Goal: Information Seeking & Learning: Learn about a topic

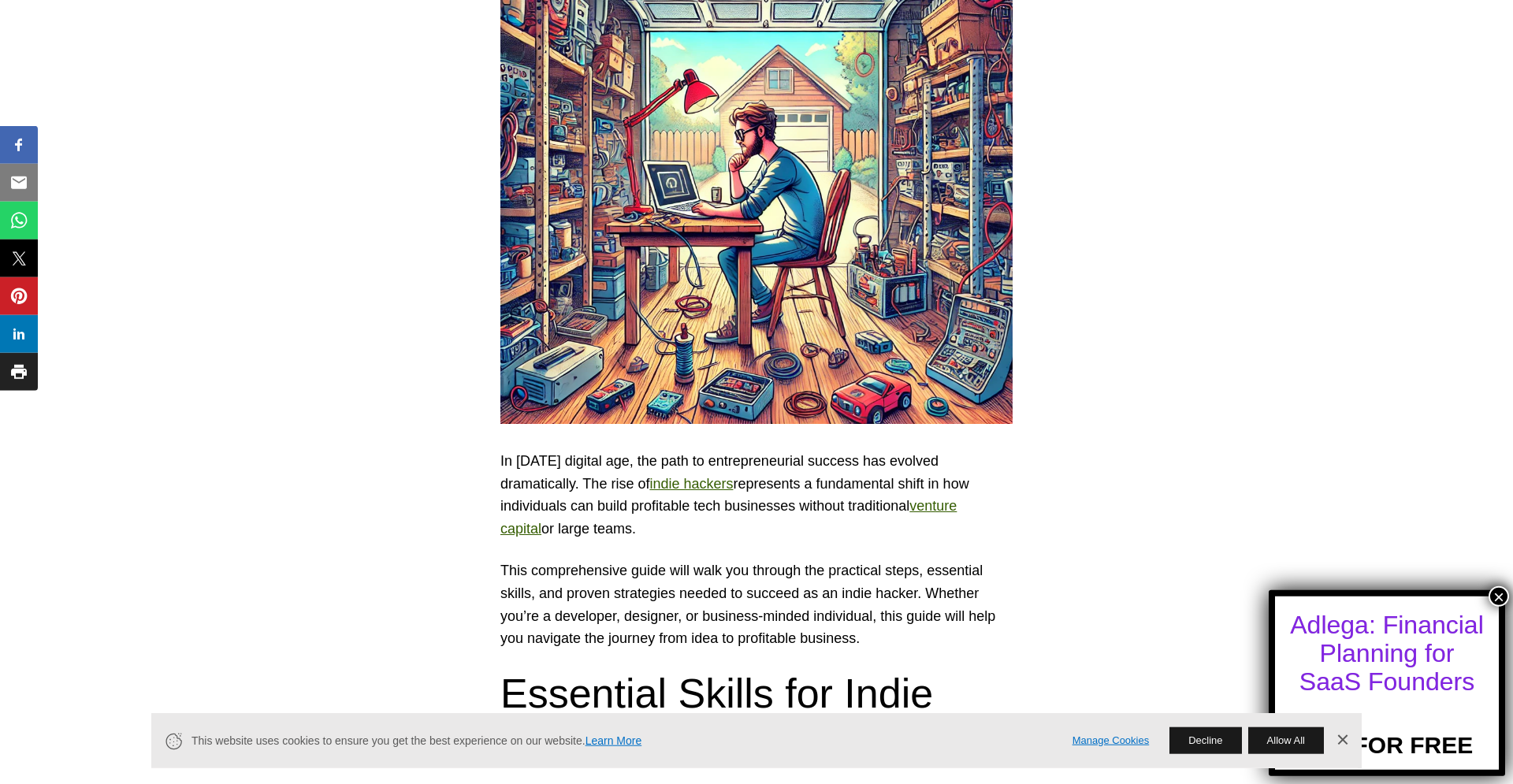
scroll to position [449, 0]
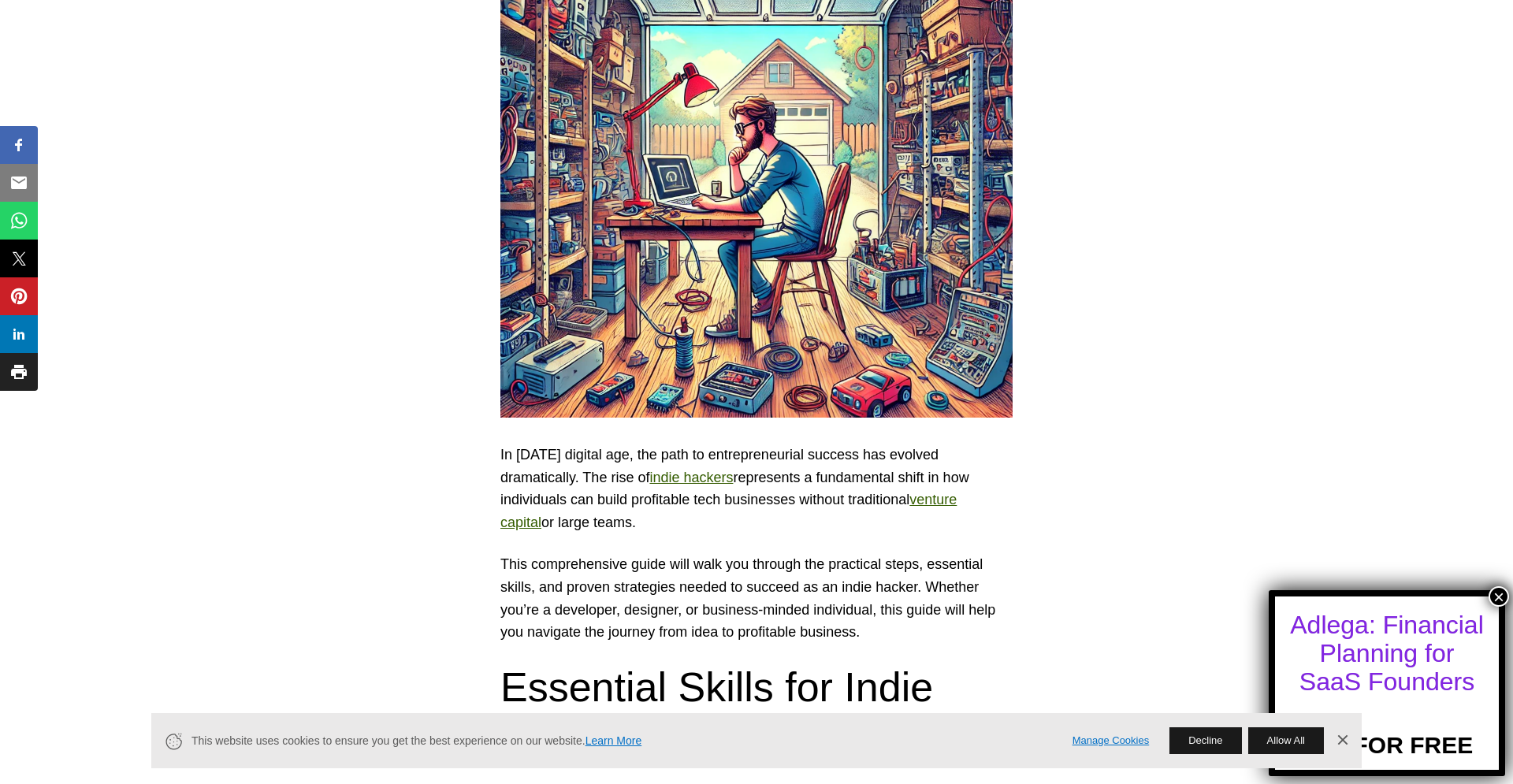
click at [1499, 601] on button "×" at bounding box center [1498, 596] width 21 height 21
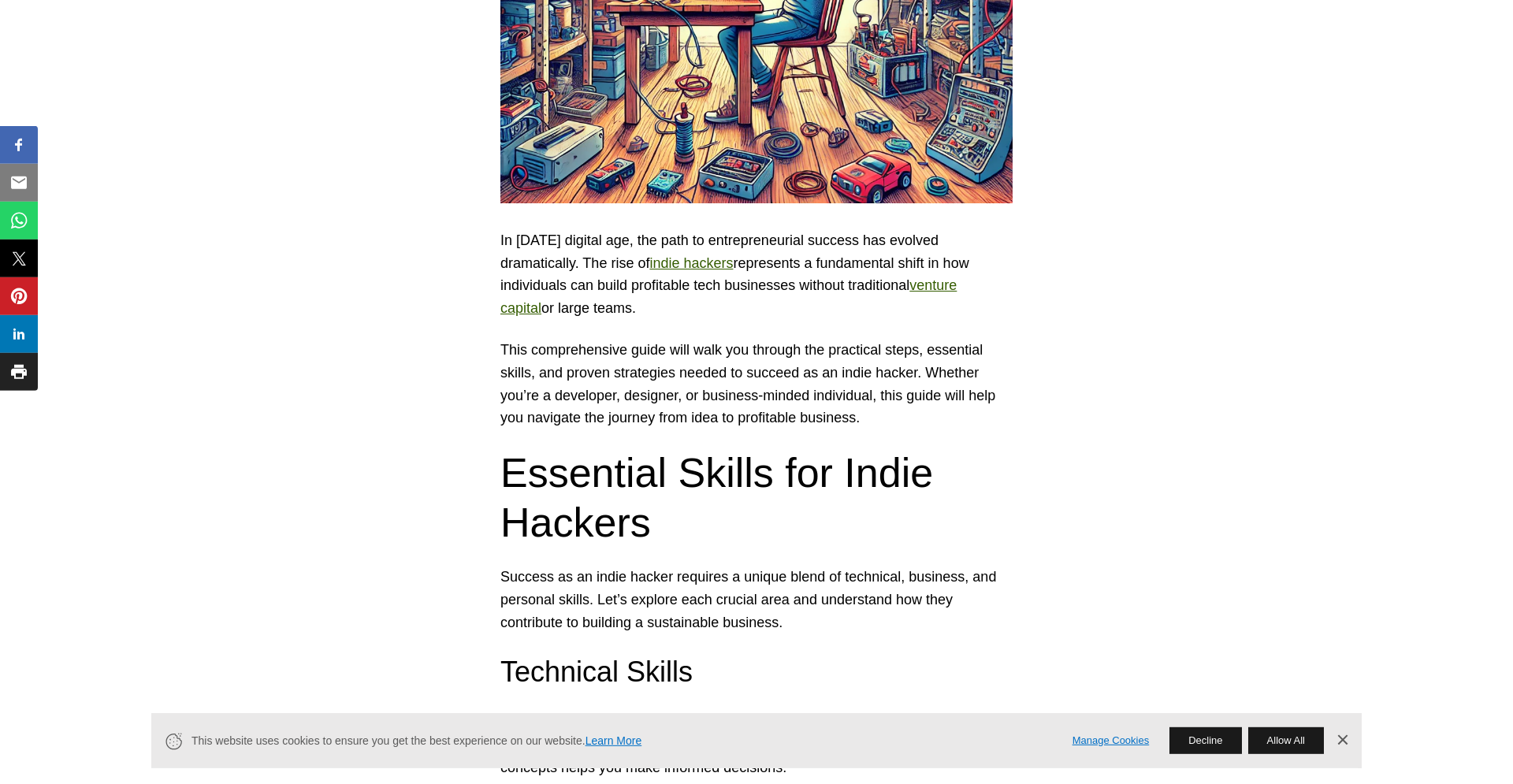
scroll to position [718, 0]
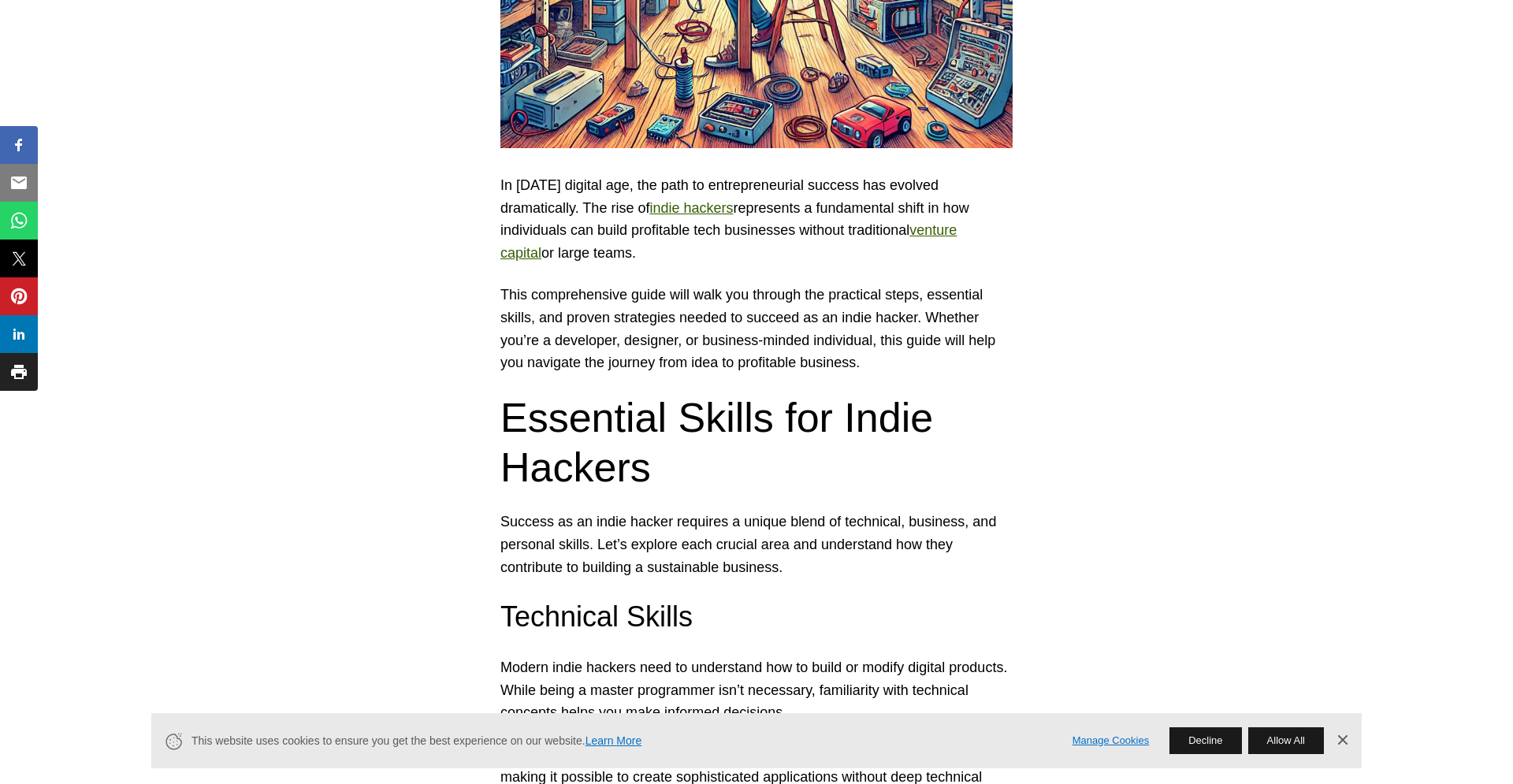
click at [1347, 740] on link "Dismiss Banner" at bounding box center [1342, 740] width 24 height 24
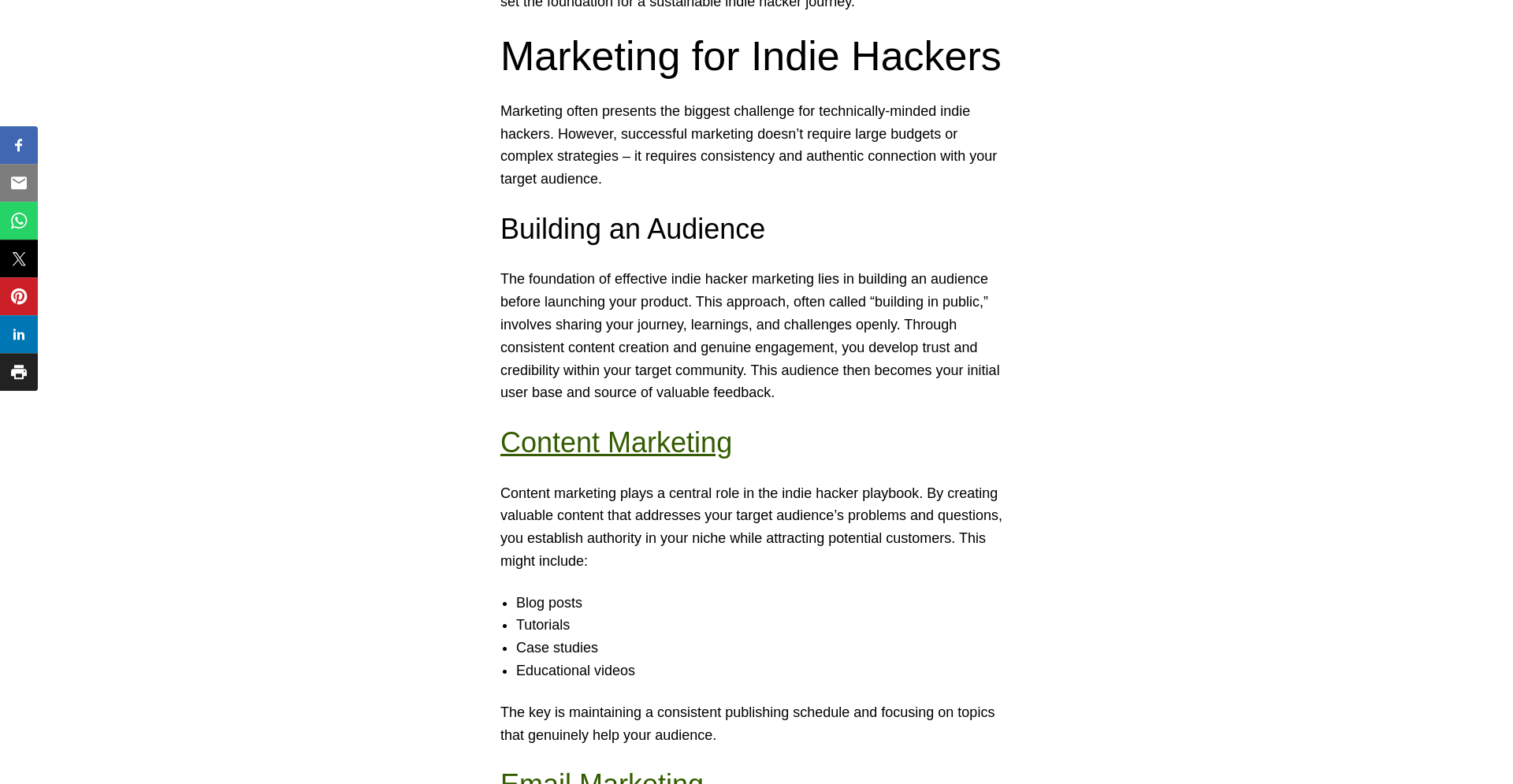
scroll to position [4040, 0]
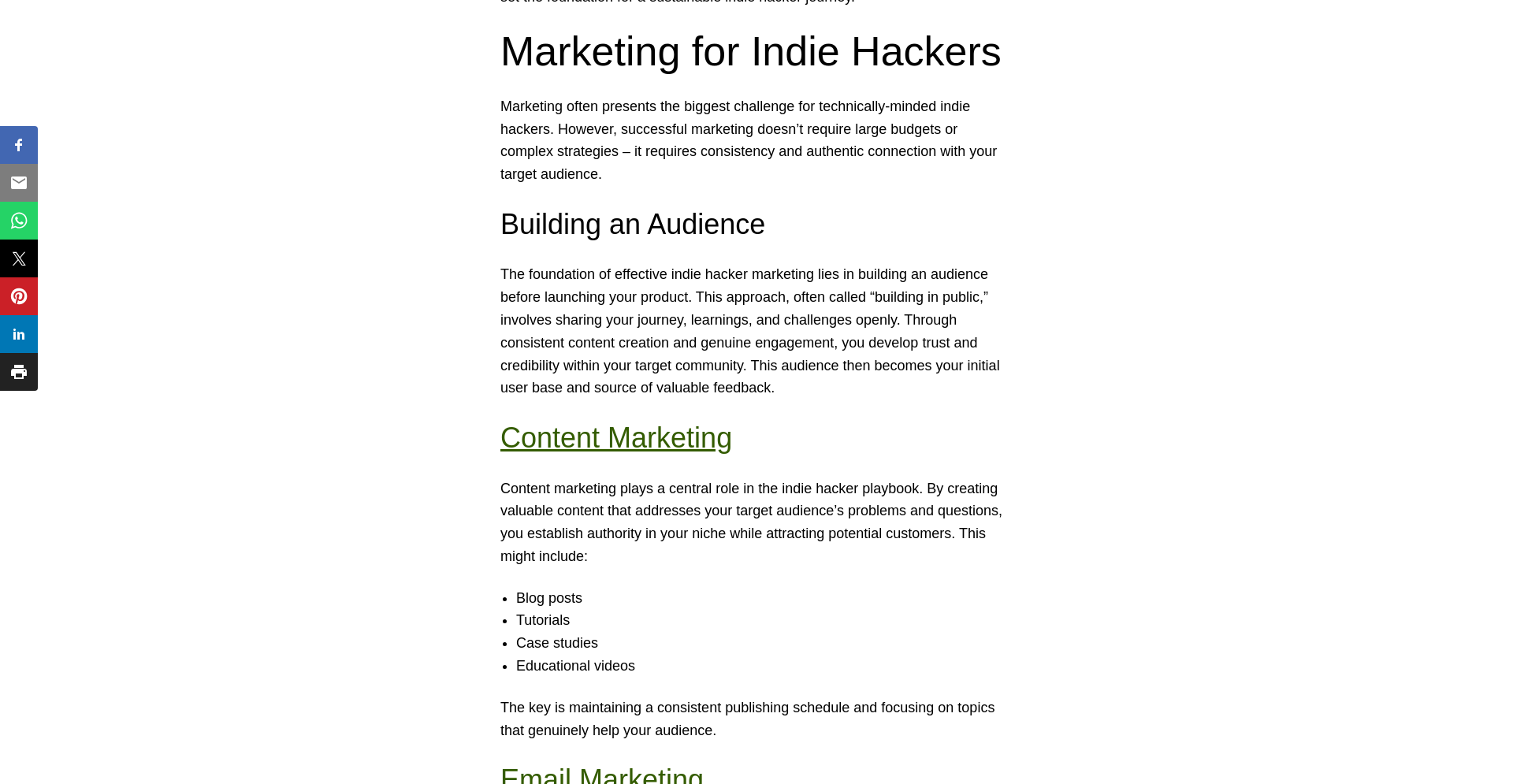
click at [553, 371] on p "The foundation of effective indie hacker marketing lies in building an audience…" at bounding box center [756, 331] width 512 height 136
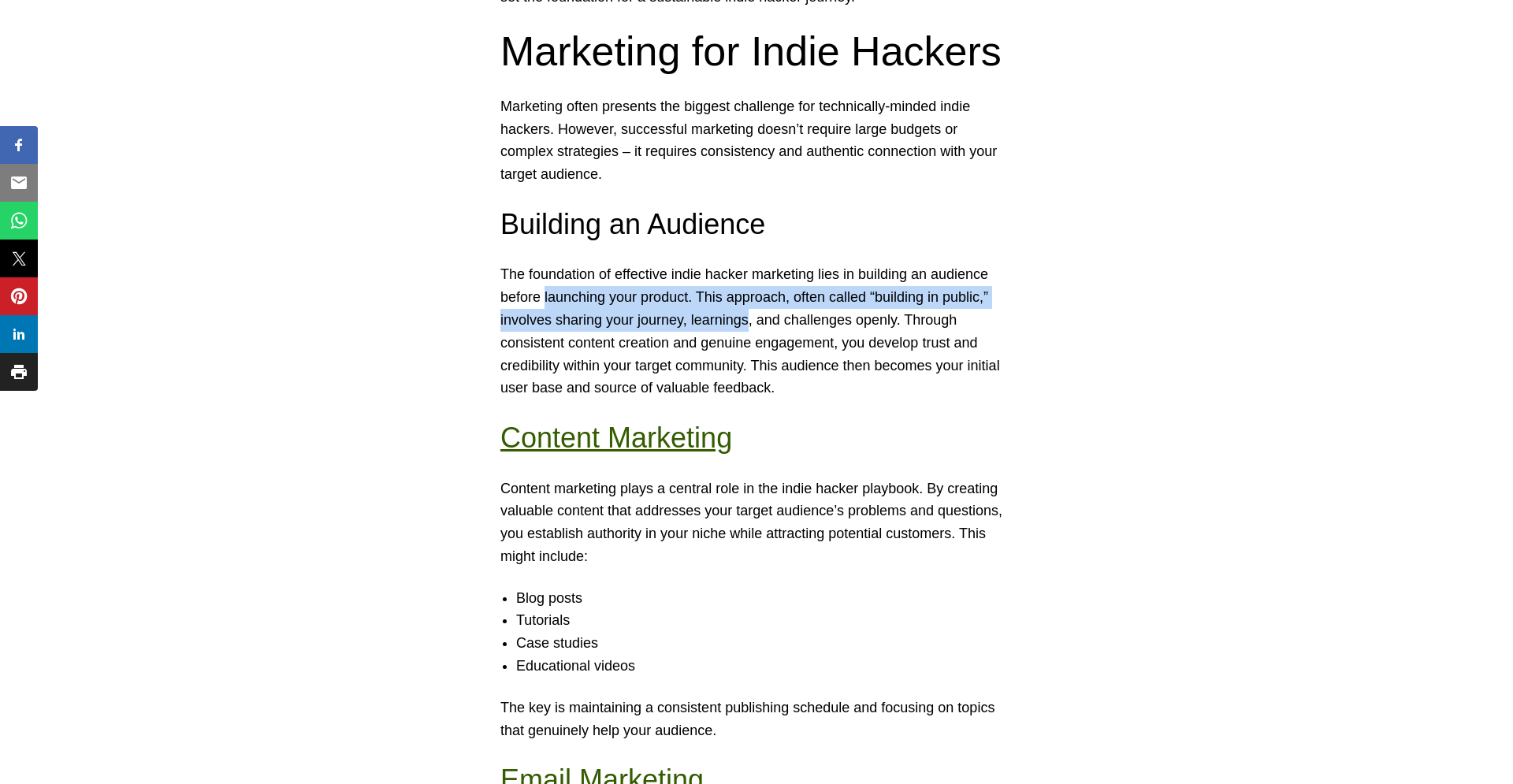
drag, startPoint x: 553, startPoint y: 371, endPoint x: 644, endPoint y: 415, distance: 101.1
click at [694, 399] on p "The foundation of effective indie hacker marketing lies in building an audience…" at bounding box center [756, 331] width 512 height 136
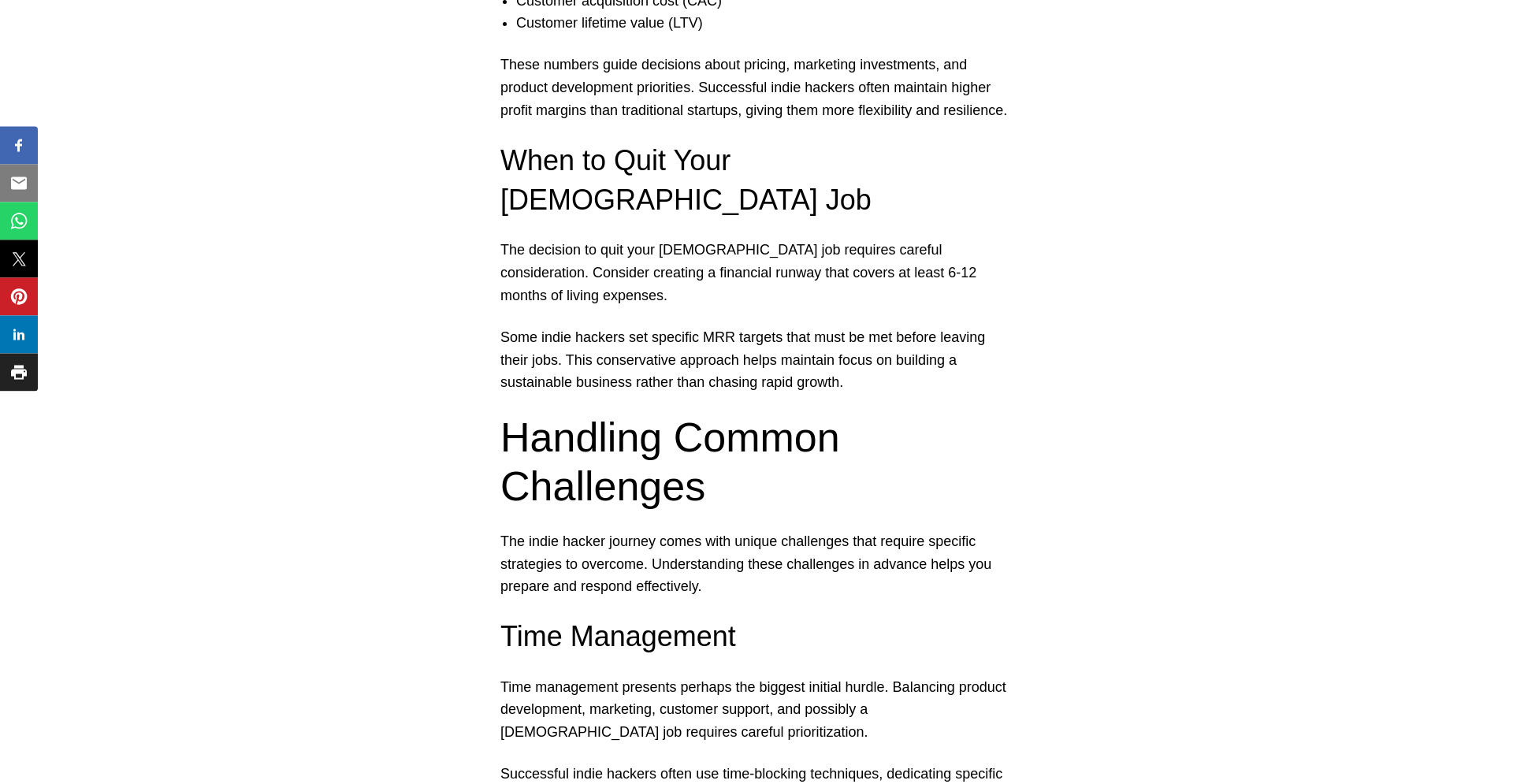
scroll to position [5836, 0]
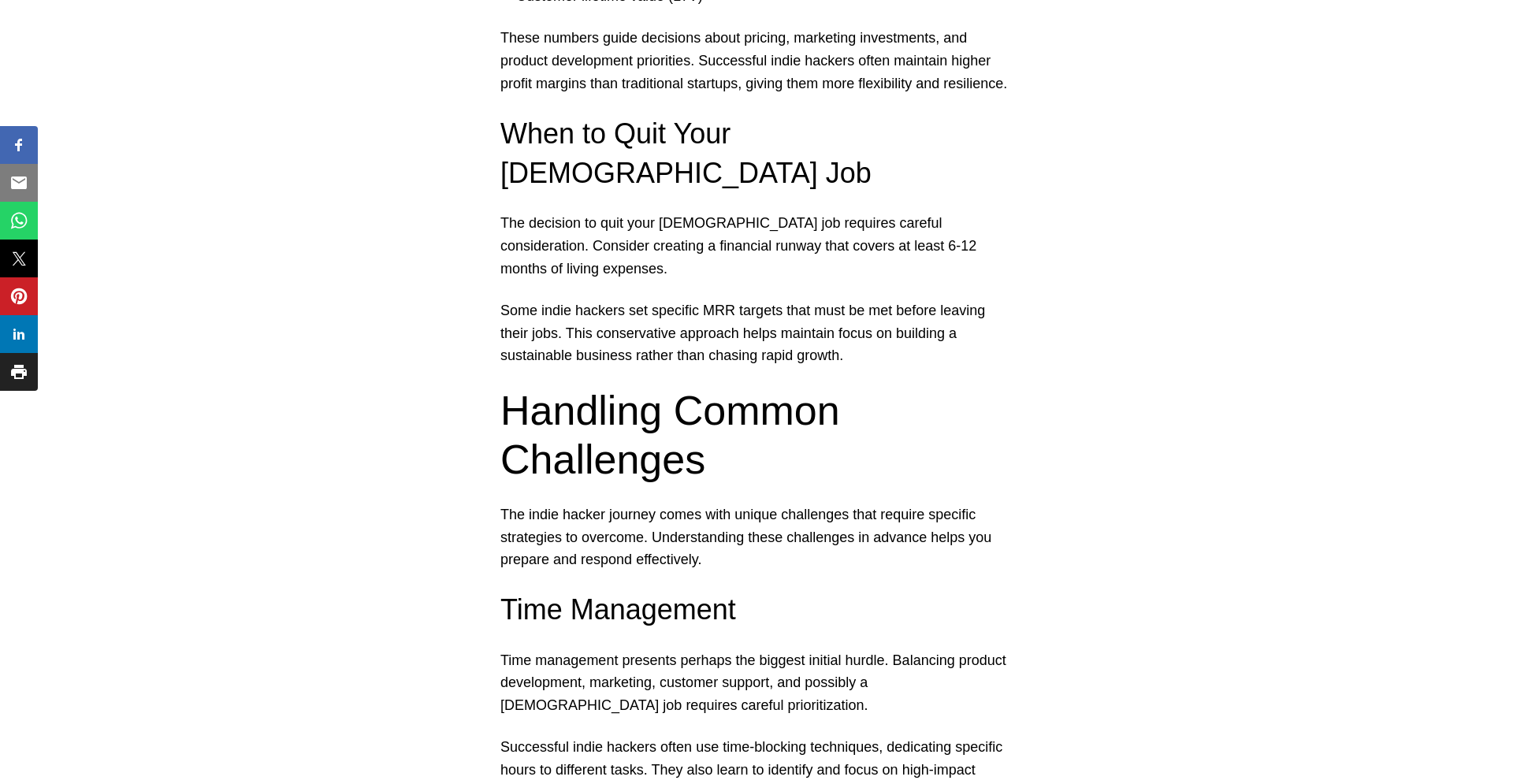
click at [548, 445] on h2 "Handling Common Challenges" at bounding box center [756, 436] width 512 height 99
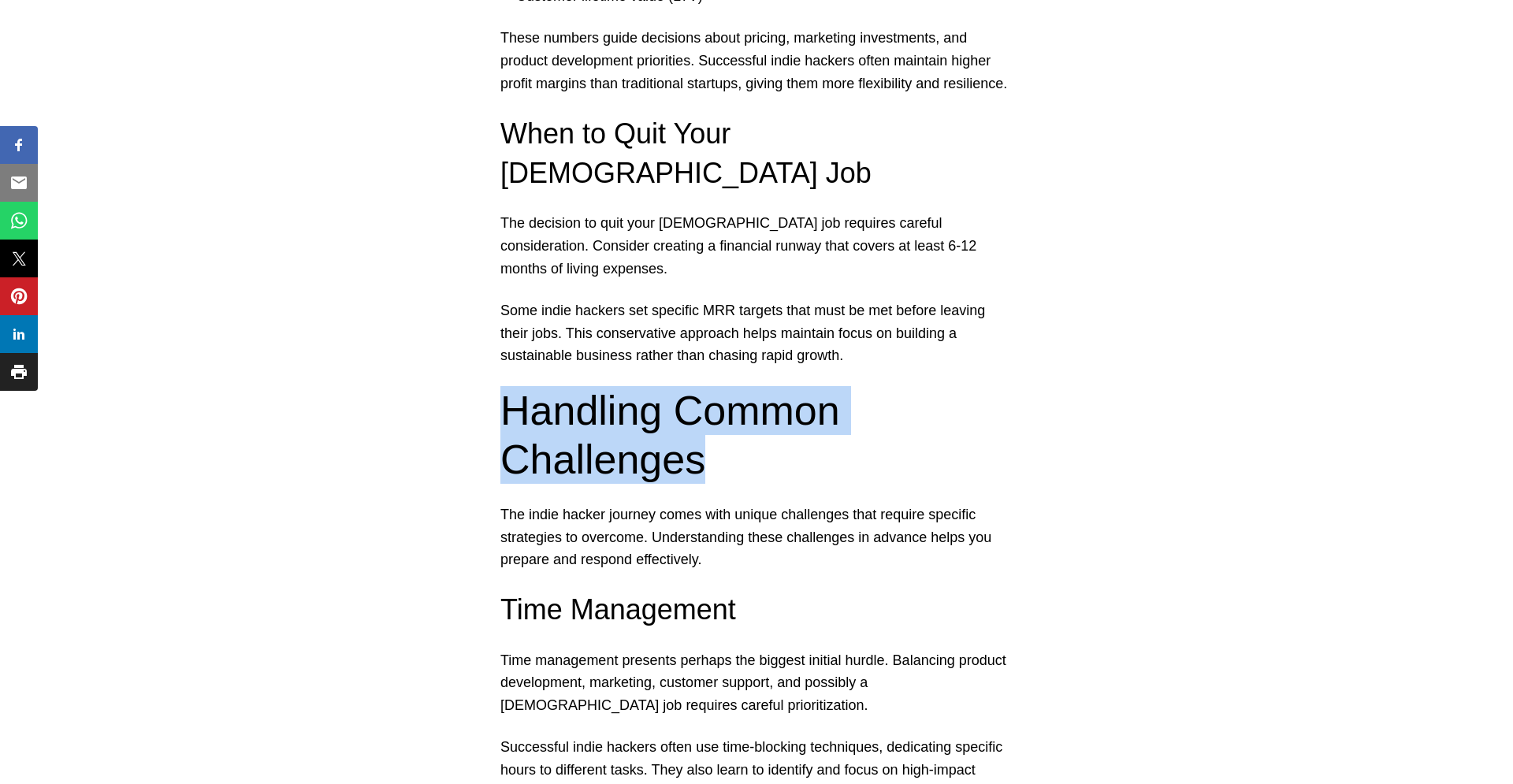
drag, startPoint x: 548, startPoint y: 445, endPoint x: 695, endPoint y: 490, distance: 153.7
click at [695, 484] on h2 "Handling Common Challenges" at bounding box center [756, 436] width 512 height 99
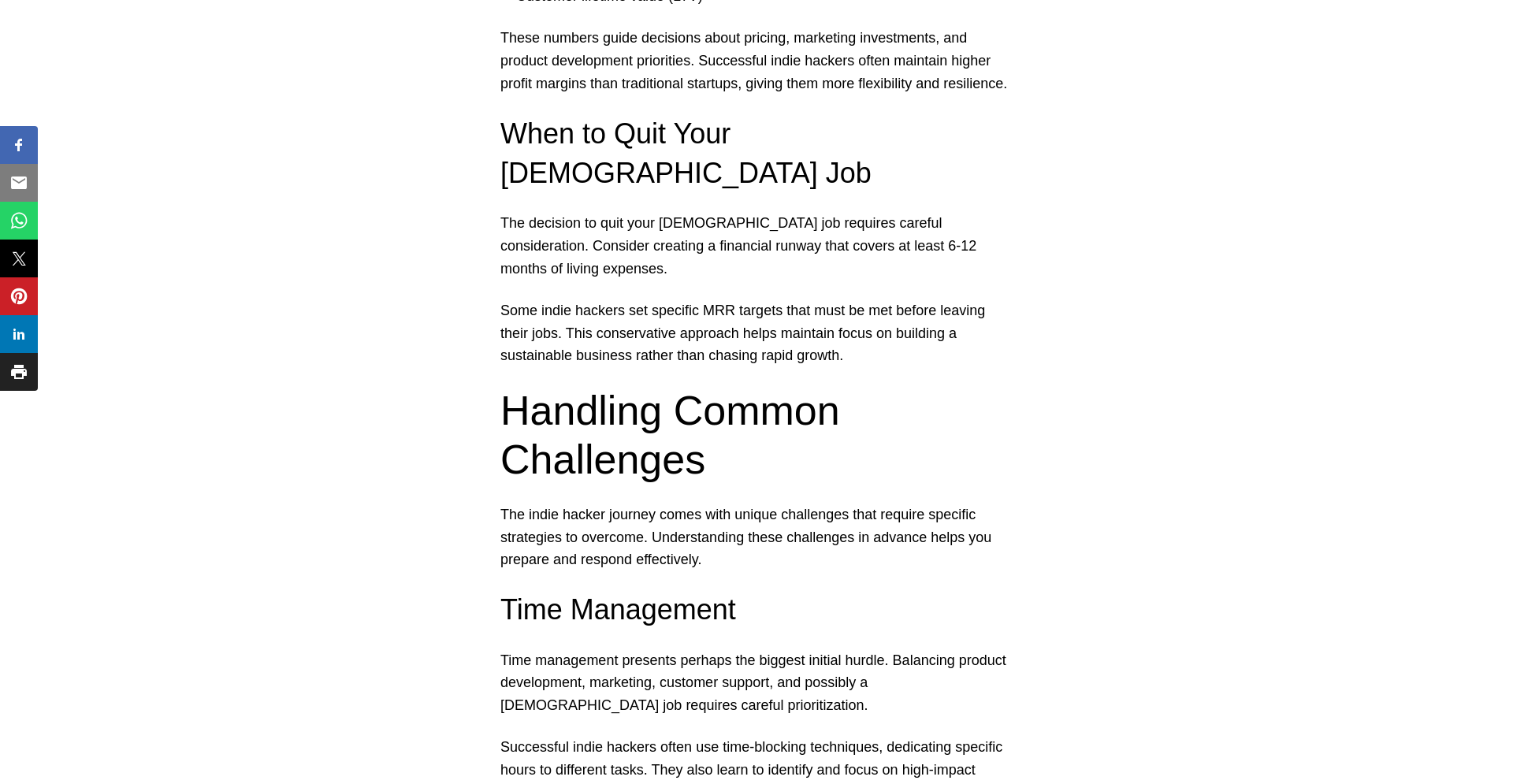
click at [857, 484] on h2 "Handling Common Challenges" at bounding box center [756, 436] width 512 height 99
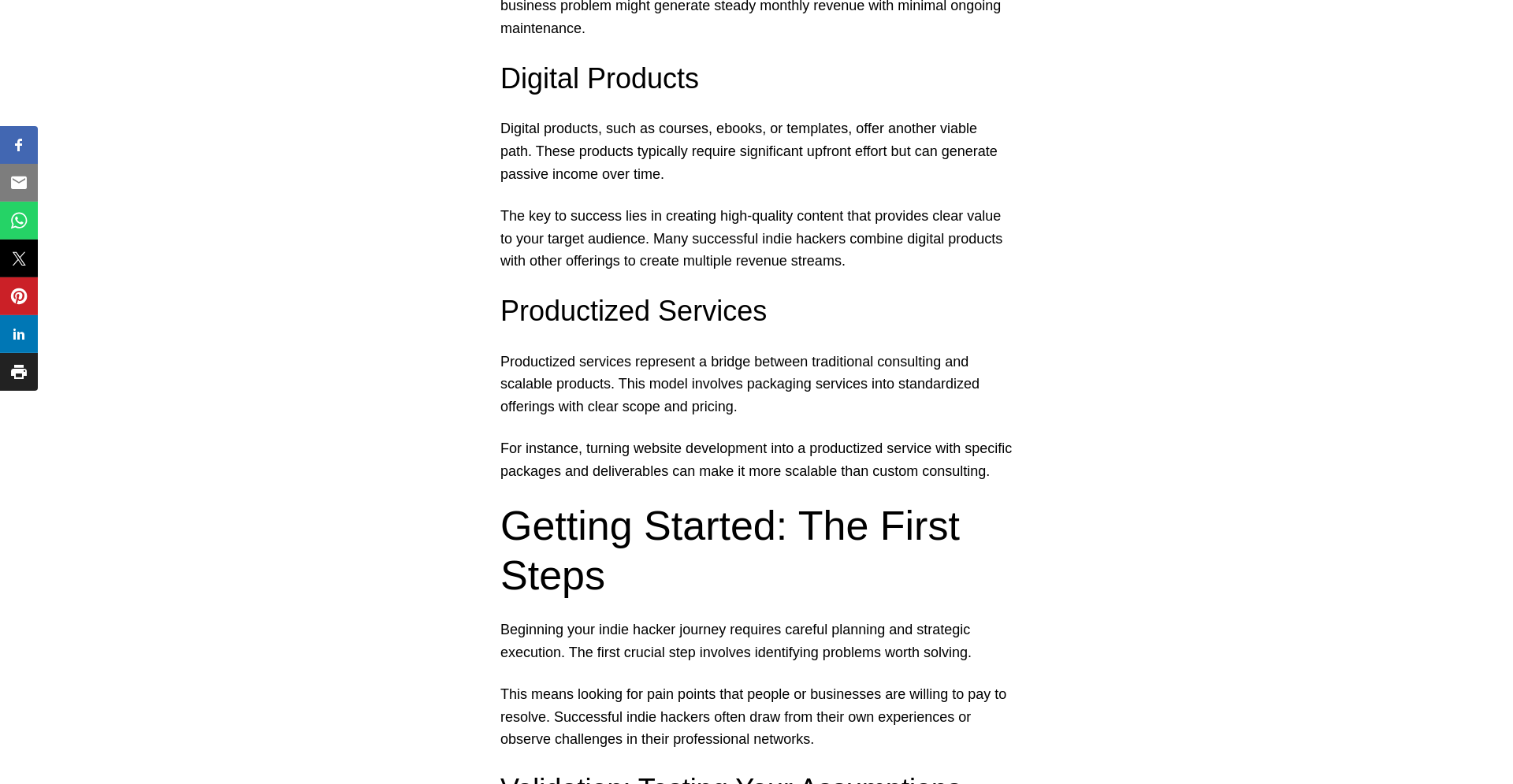
scroll to position [0, 0]
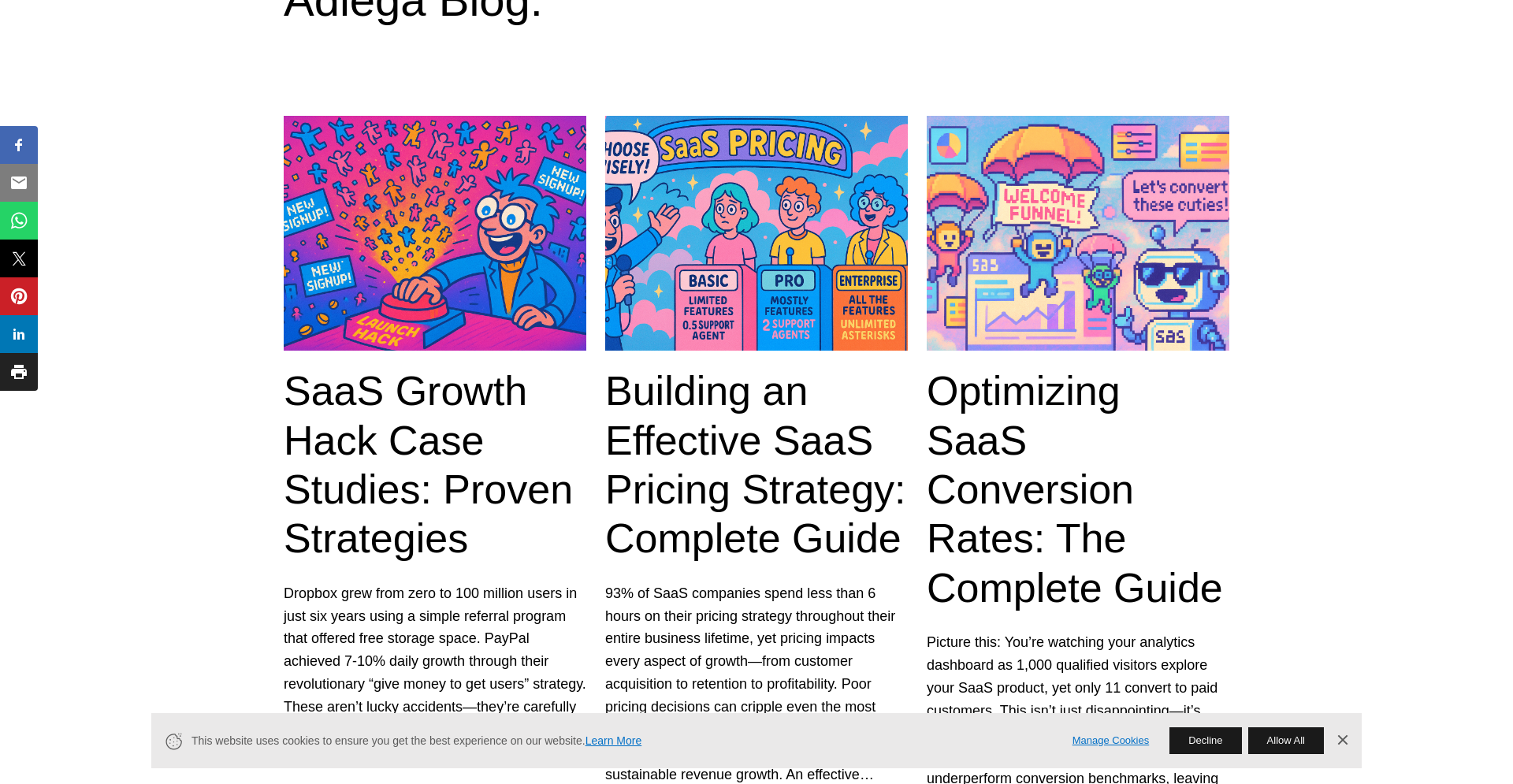
click at [1346, 740] on link "Dismiss Banner" at bounding box center [1342, 740] width 24 height 24
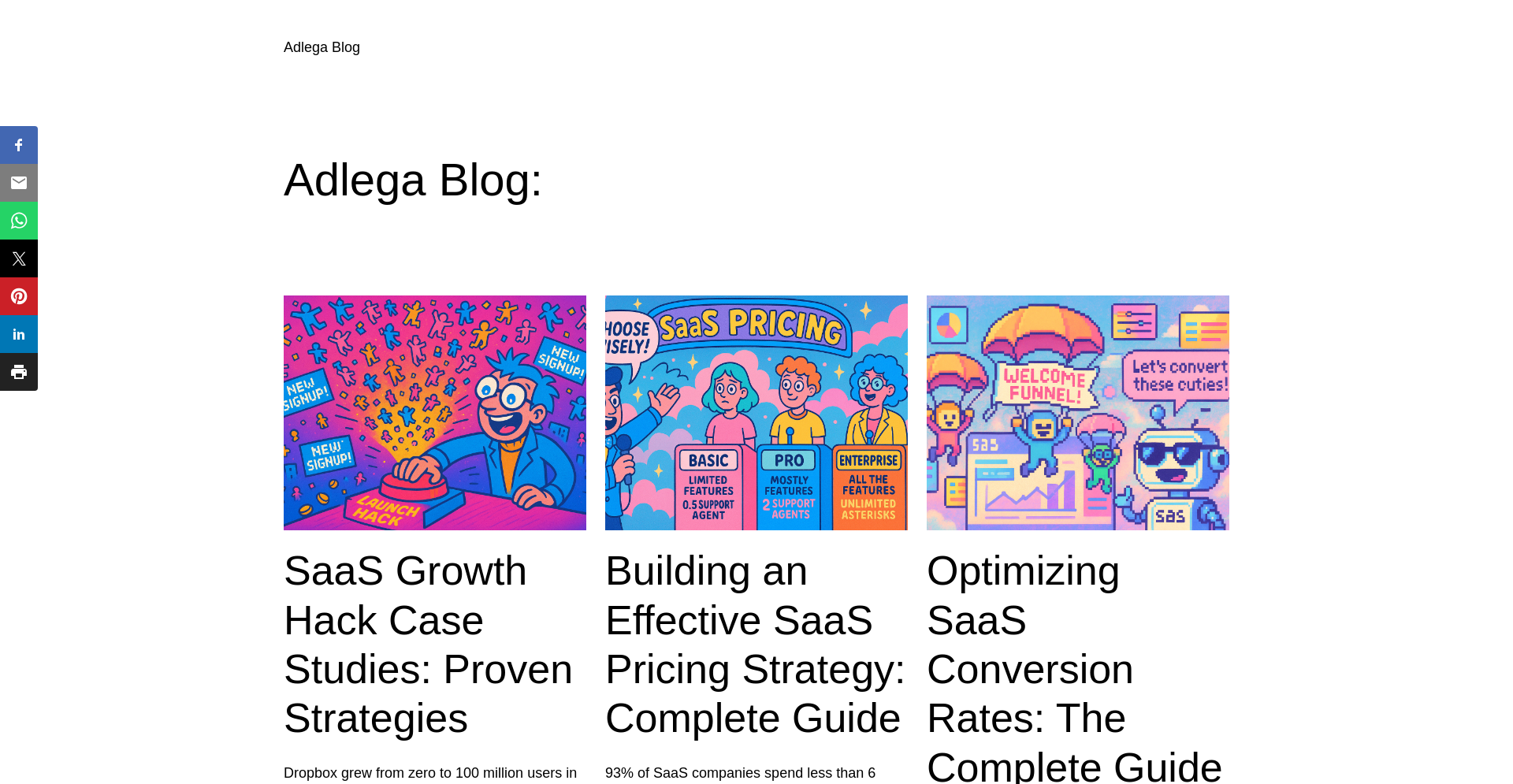
click at [419, 596] on link "SaaS Growth Hack Case Studies: Proven Strategies" at bounding box center [435, 644] width 303 height 197
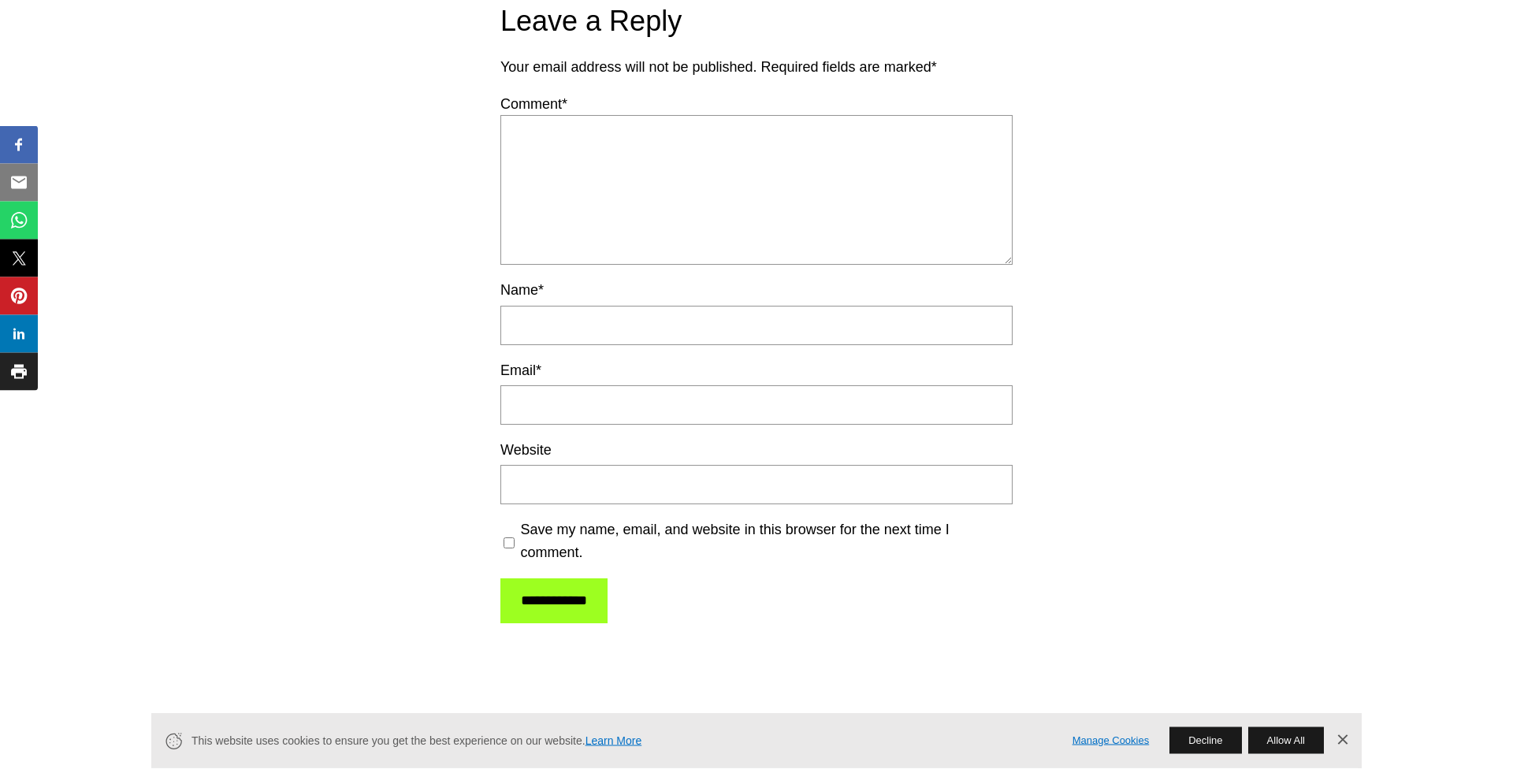
scroll to position [10513, 0]
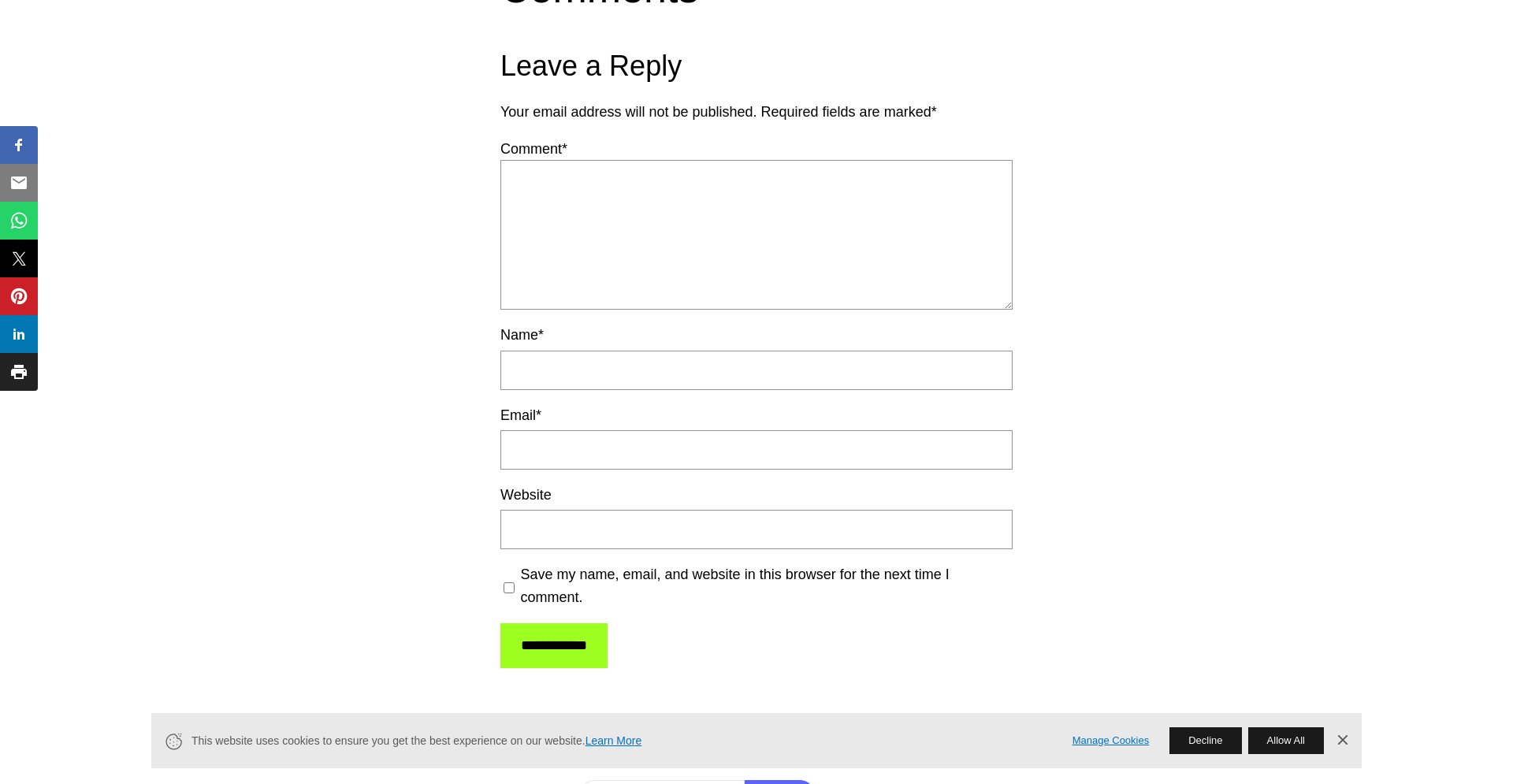
click at [528, 120] on span "Your email address will not be published." at bounding box center [629, 112] width 257 height 16
drag, startPoint x: 528, startPoint y: 301, endPoint x: 821, endPoint y: 314, distance: 293.3
click at [783, 123] on p "Your email address will not be published. Required fields are marked *" at bounding box center [756, 113] width 512 height 23
drag, startPoint x: 874, startPoint y: 312, endPoint x: 909, endPoint y: 313, distance: 35.0
click at [883, 120] on span "Required fields are marked *" at bounding box center [849, 112] width 176 height 16
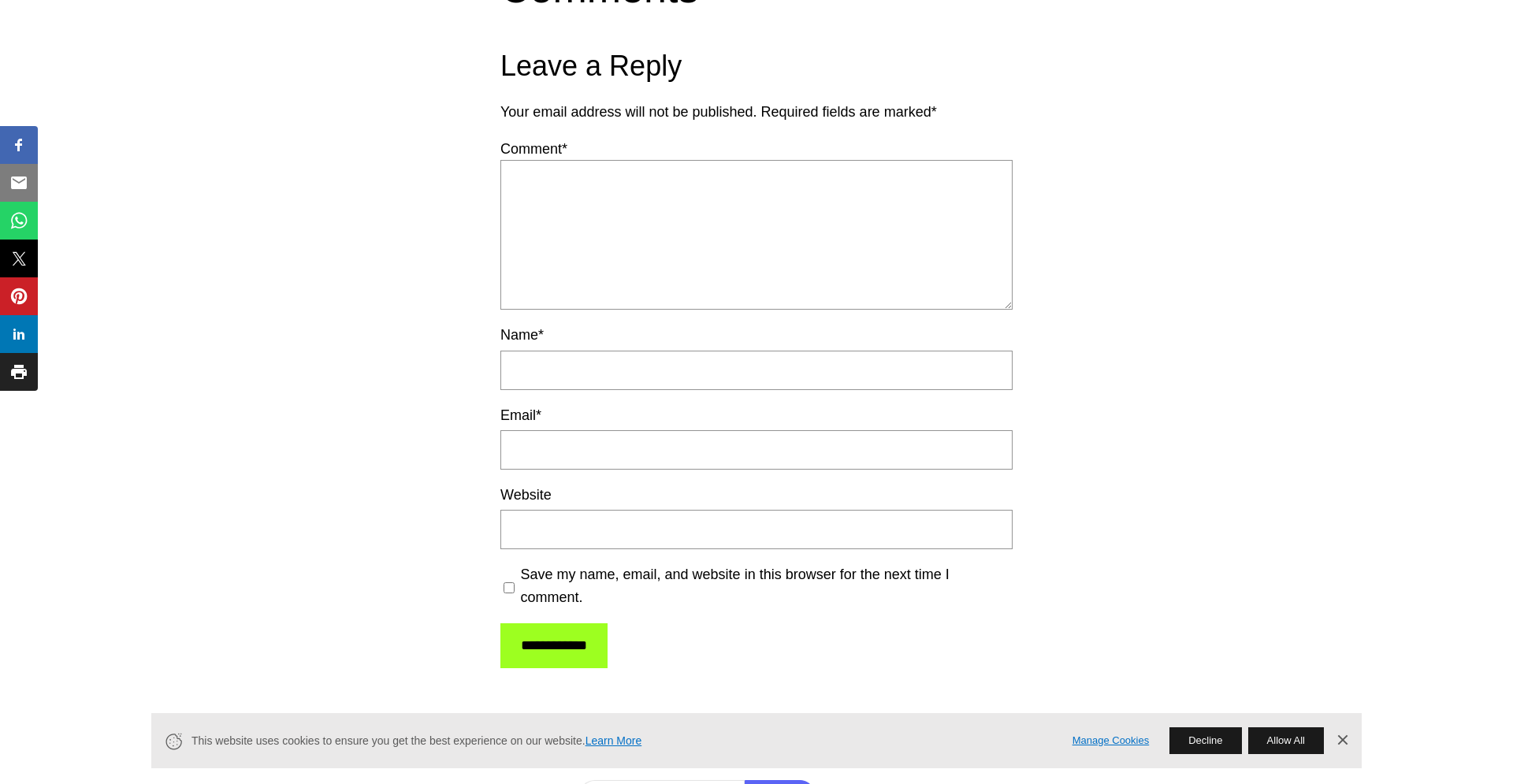
click at [1260, 353] on div "**********" at bounding box center [756, 306] width 1513 height 828
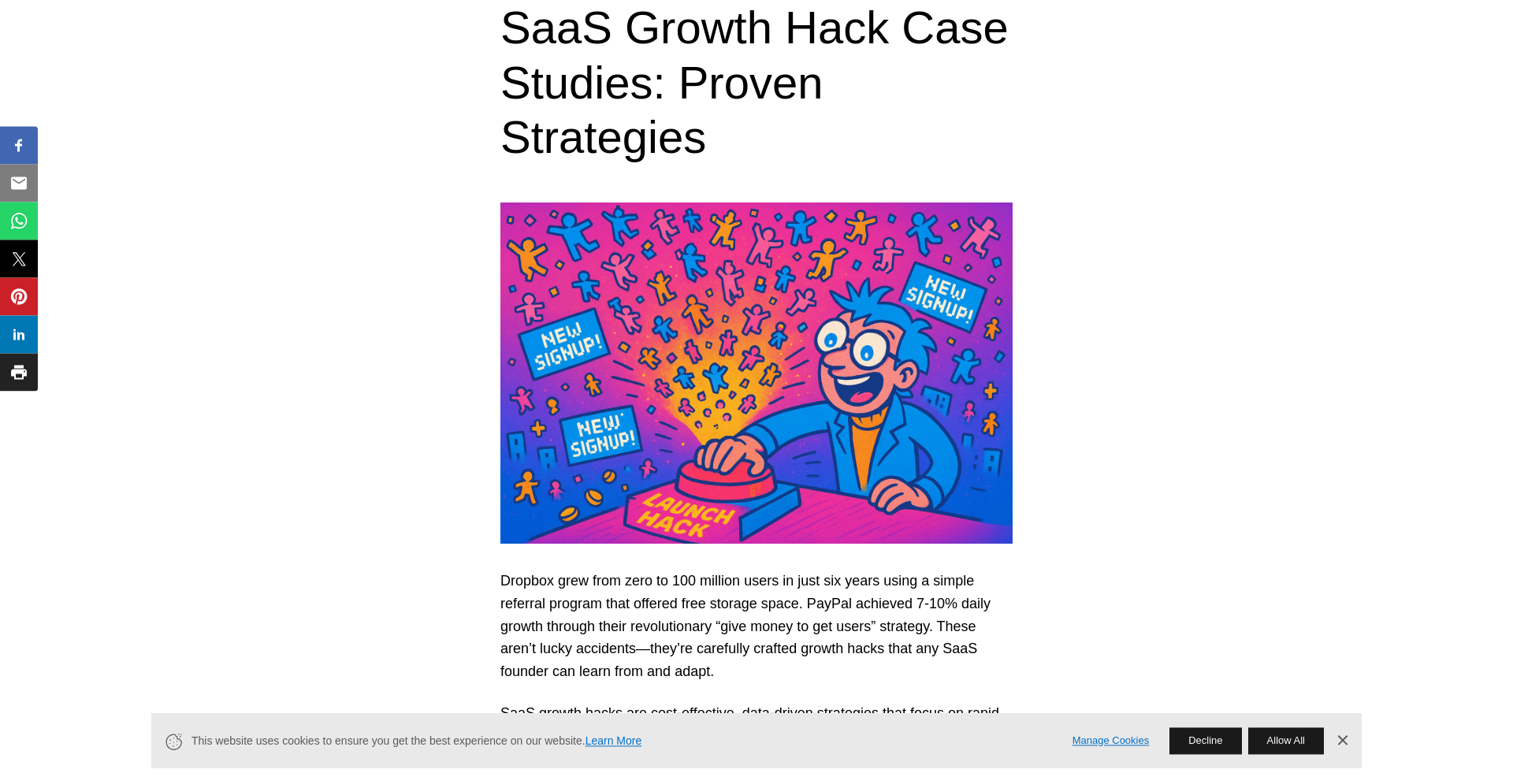
scroll to position [0, 0]
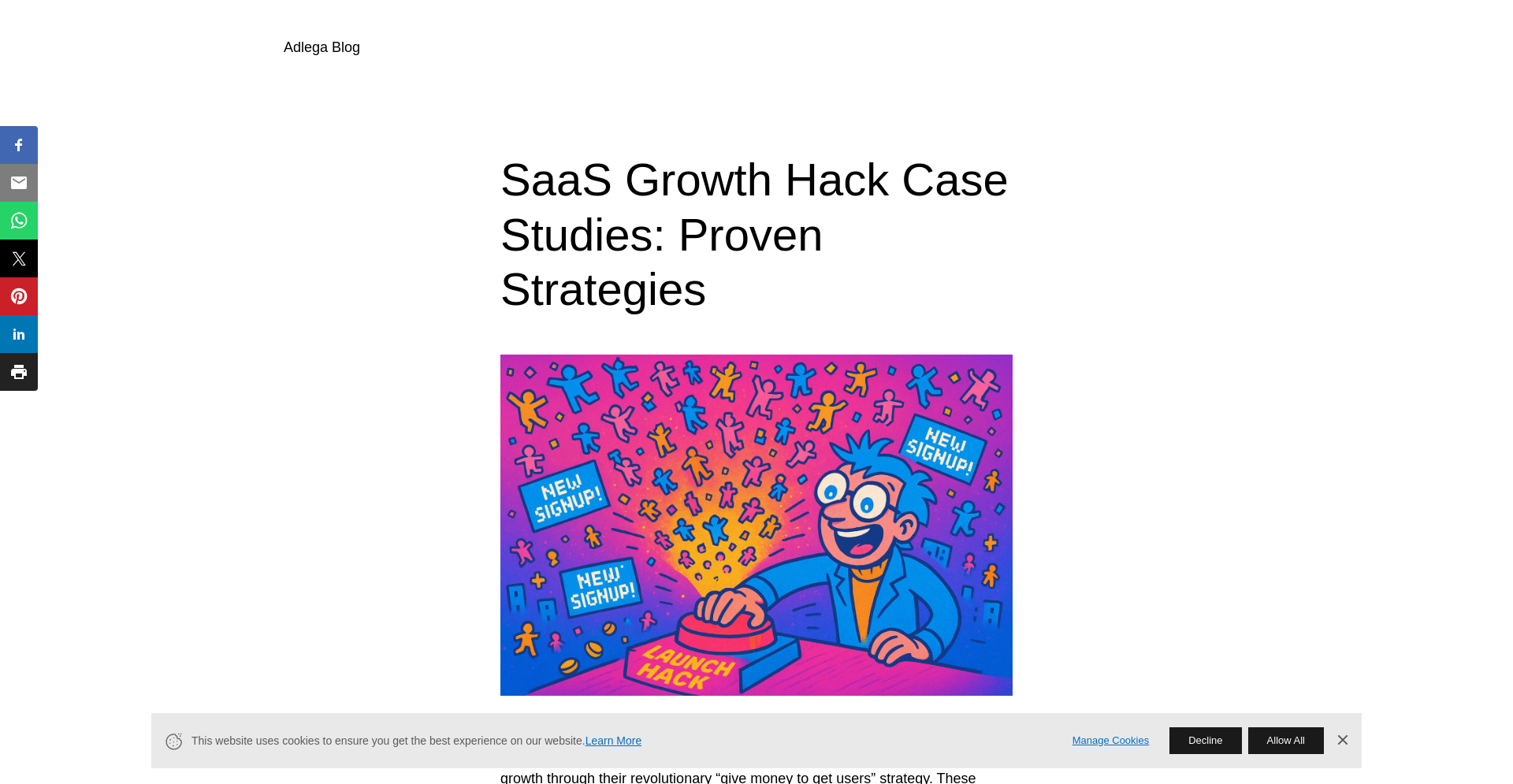
click at [335, 44] on link "Adlega Blog" at bounding box center [322, 47] width 76 height 16
